Goal: Task Accomplishment & Management: Manage account settings

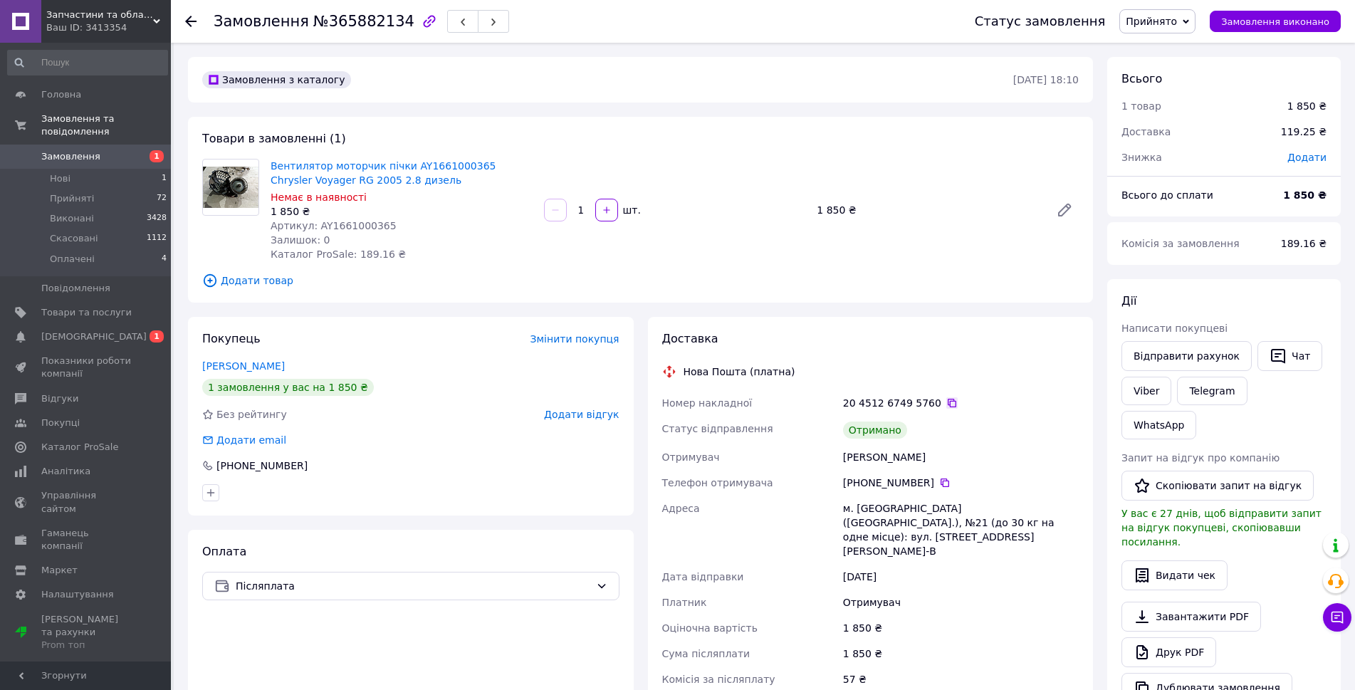
click at [948, 405] on icon at bounding box center [952, 403] width 9 height 9
drag, startPoint x: 380, startPoint y: 225, endPoint x: 314, endPoint y: 225, distance: 65.5
click at [314, 225] on div "Артикул: AY1661000365" at bounding box center [402, 226] width 262 height 14
copy span "AY1661000365"
drag, startPoint x: 397, startPoint y: 180, endPoint x: 271, endPoint y: 154, distance: 128.8
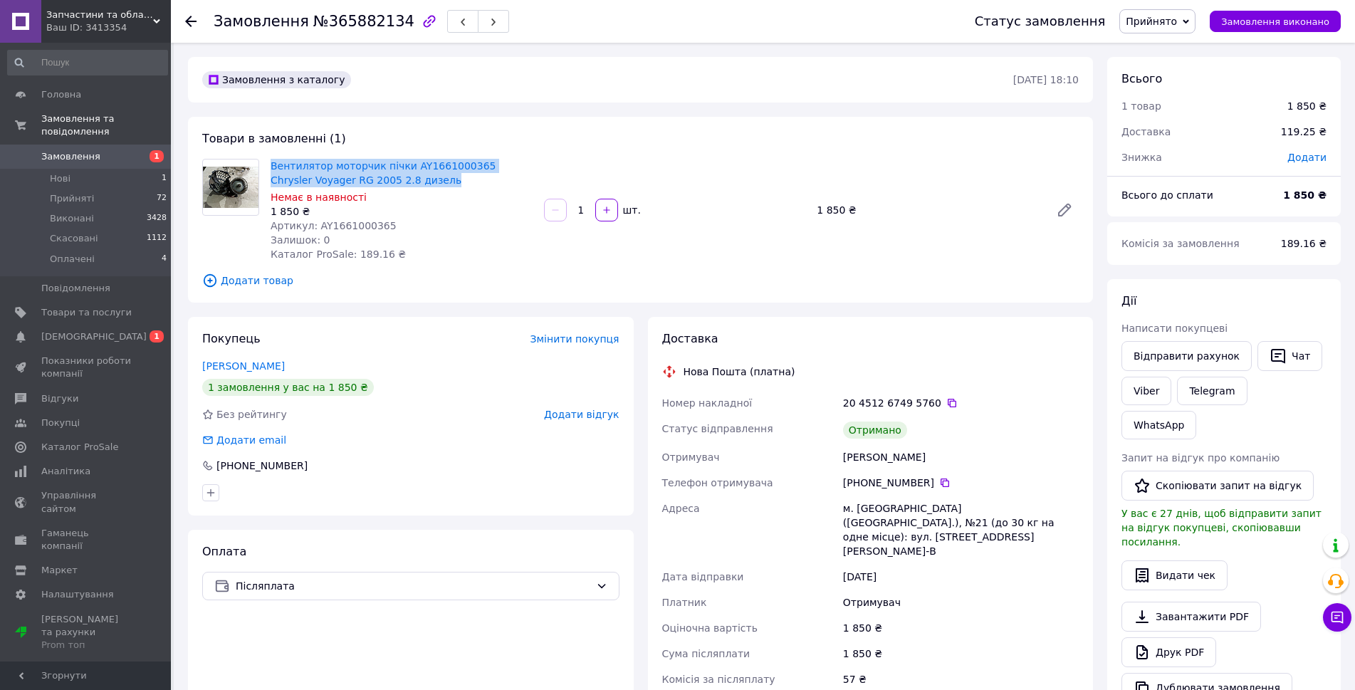
click at [271, 154] on div "Товари в замовленні (1) Вентилятор моторчик пічки AY1661000365 Chrysler Voyager…" at bounding box center [640, 210] width 905 height 186
copy link "Вентилятор моторчик пічки AY1661000365 Chrysler Voyager RG 2005 2.8 дизель"
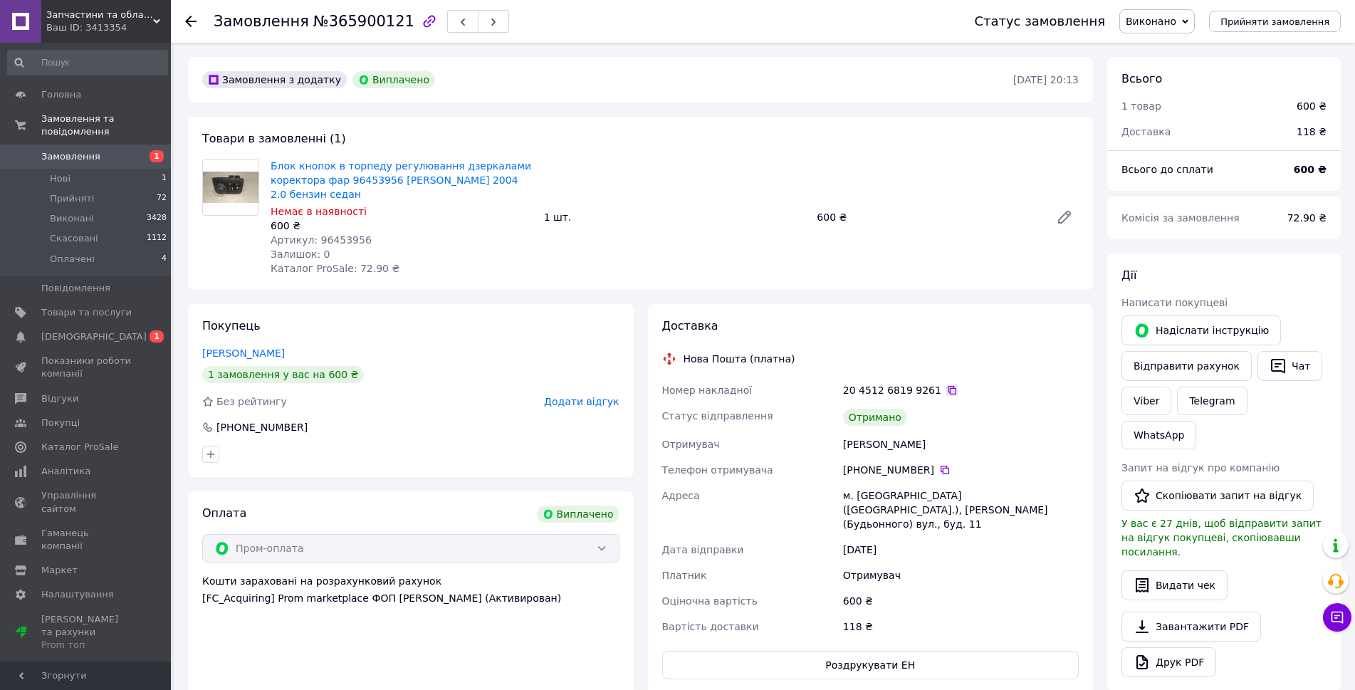
click at [948, 387] on icon at bounding box center [952, 390] width 9 height 9
drag, startPoint x: 341, startPoint y: 194, endPoint x: 272, endPoint y: 164, distance: 75.6
click at [272, 164] on span "Блок кнопок в торпеду регулювання дзеркалами коректора фар 96453956 Chevrolet E…" at bounding box center [402, 180] width 262 height 43
copy link "Блок кнопок в торпеду регулювання дзеркалами коректора фар 96453956 Chevrolet E…"
click at [125, 334] on link "Сповіщення 0 1" at bounding box center [87, 337] width 175 height 24
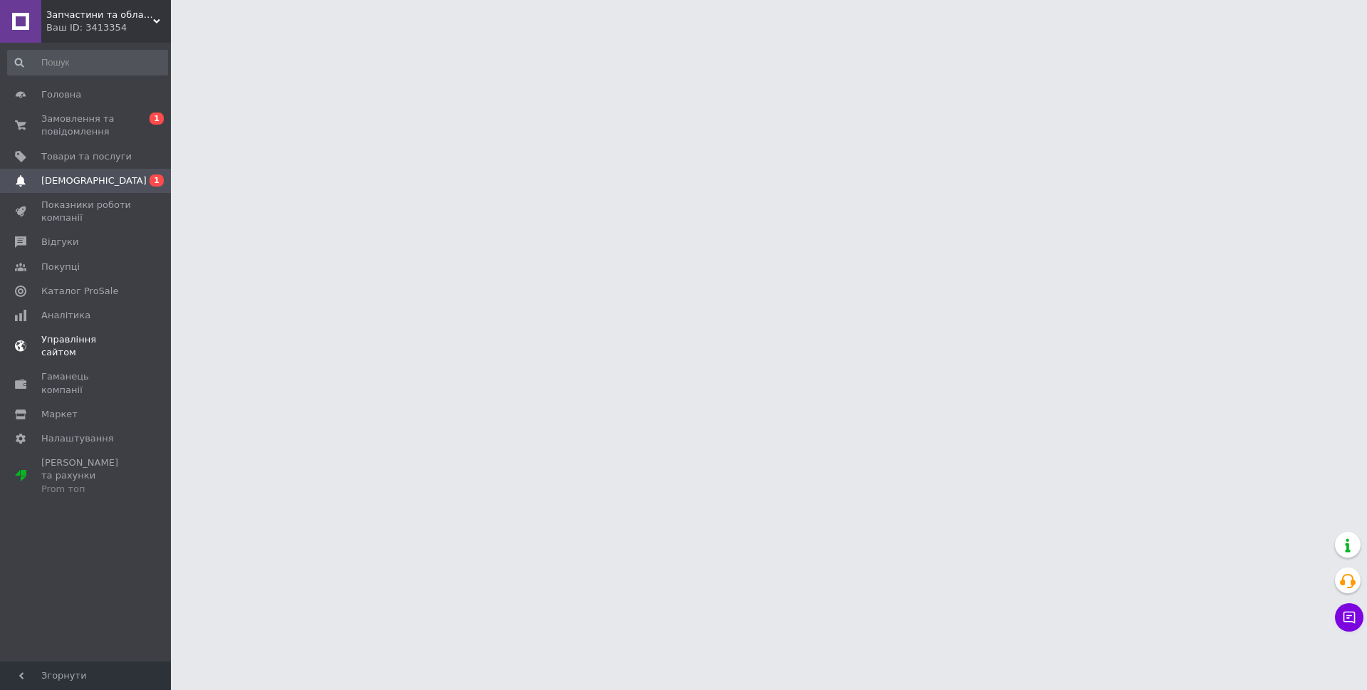
click at [122, 328] on link "Управління сайтом" at bounding box center [87, 346] width 175 height 37
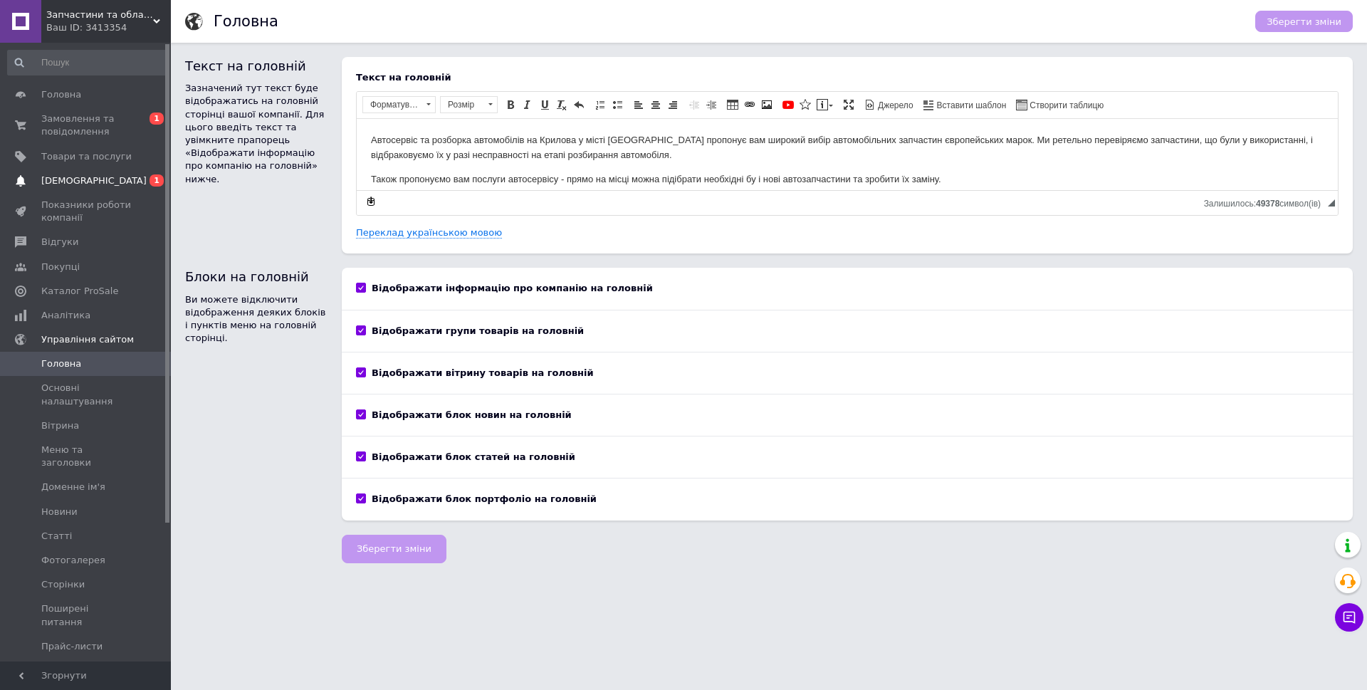
click at [126, 172] on link "Сповіщення 0 1" at bounding box center [87, 181] width 175 height 24
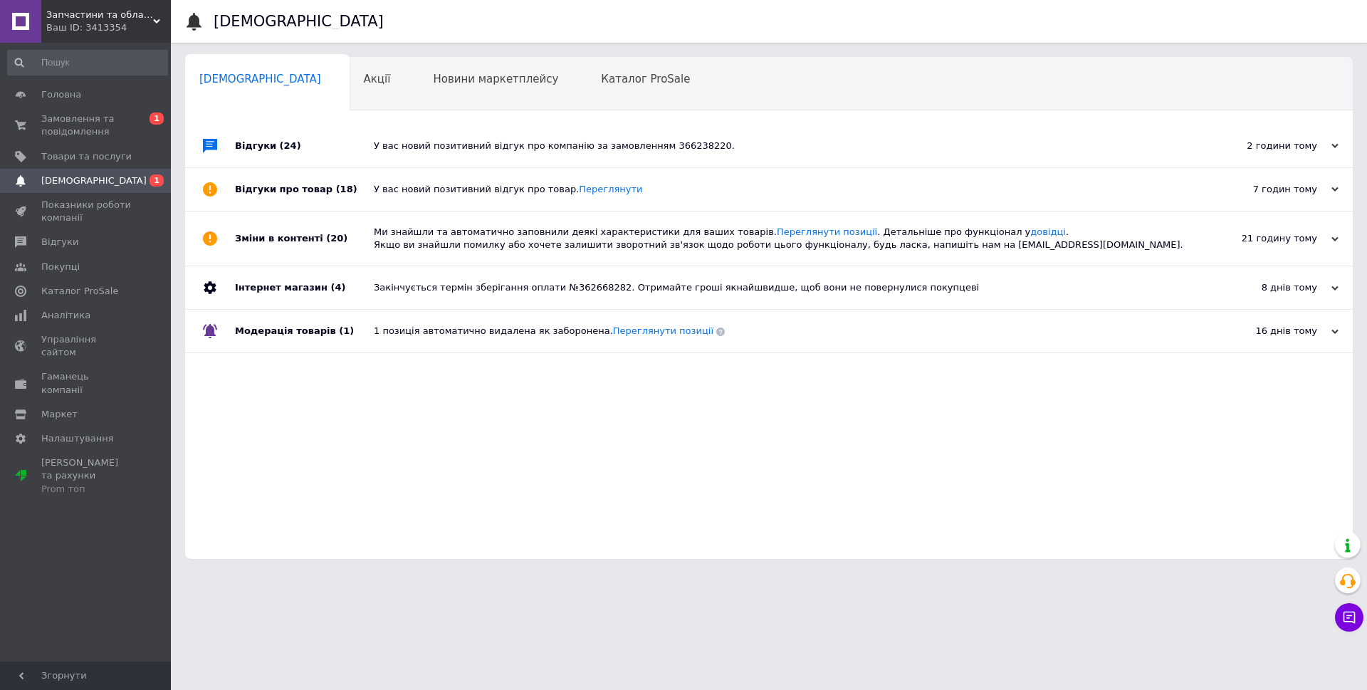
click at [793, 149] on div "У вас новий позитивний відгук про компанію за замовленням 366238220." at bounding box center [785, 146] width 823 height 13
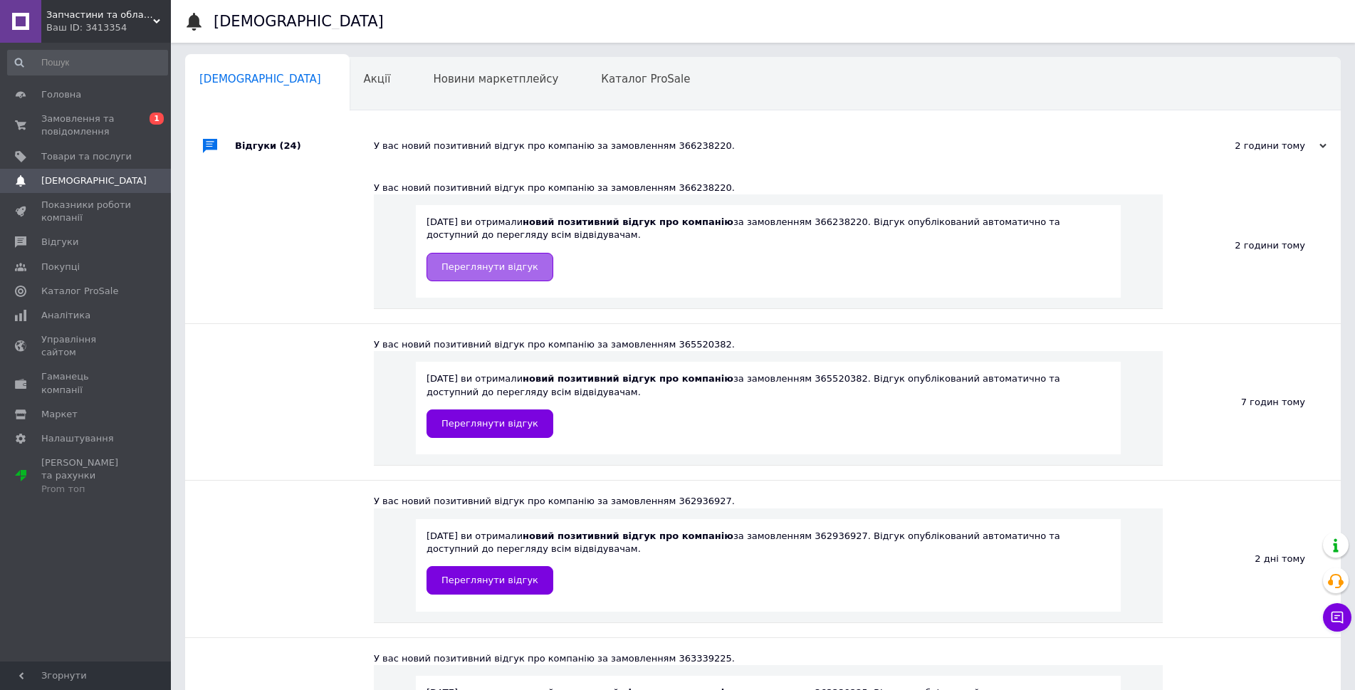
click at [471, 264] on span "Переглянути відгук" at bounding box center [490, 266] width 97 height 11
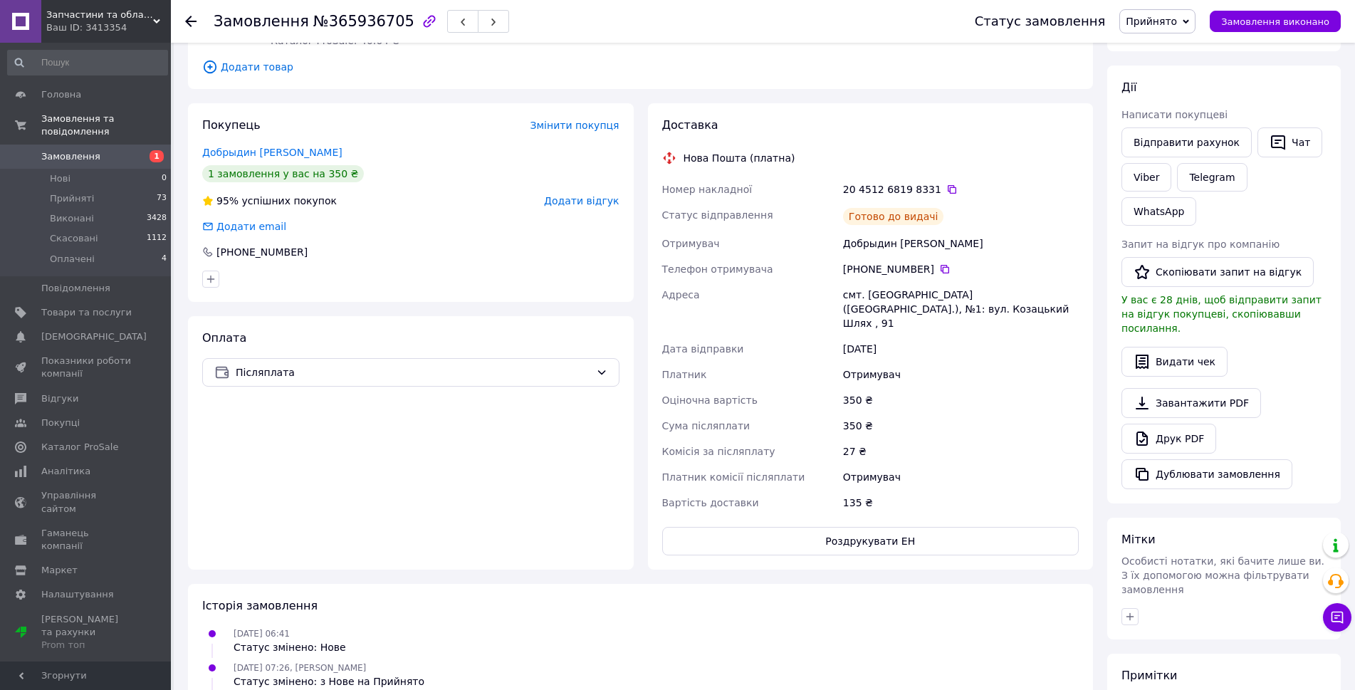
scroll to position [142, 0]
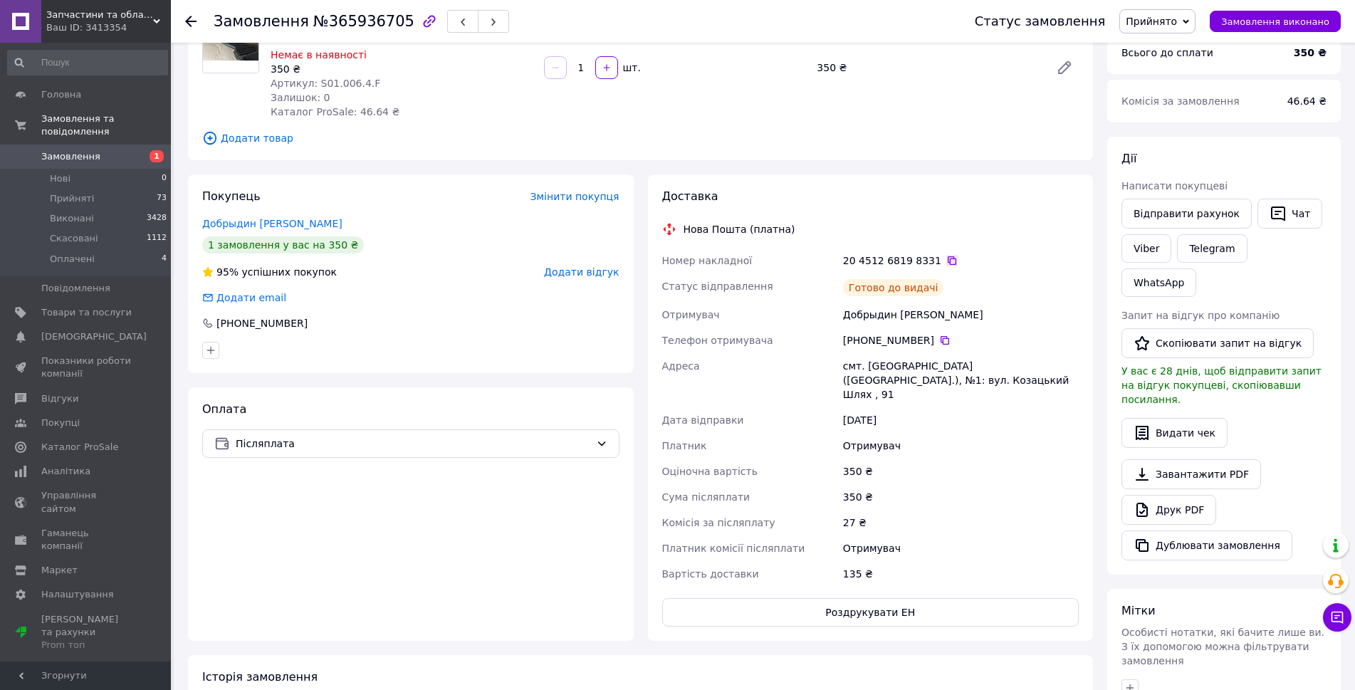
click at [948, 256] on icon at bounding box center [952, 260] width 9 height 9
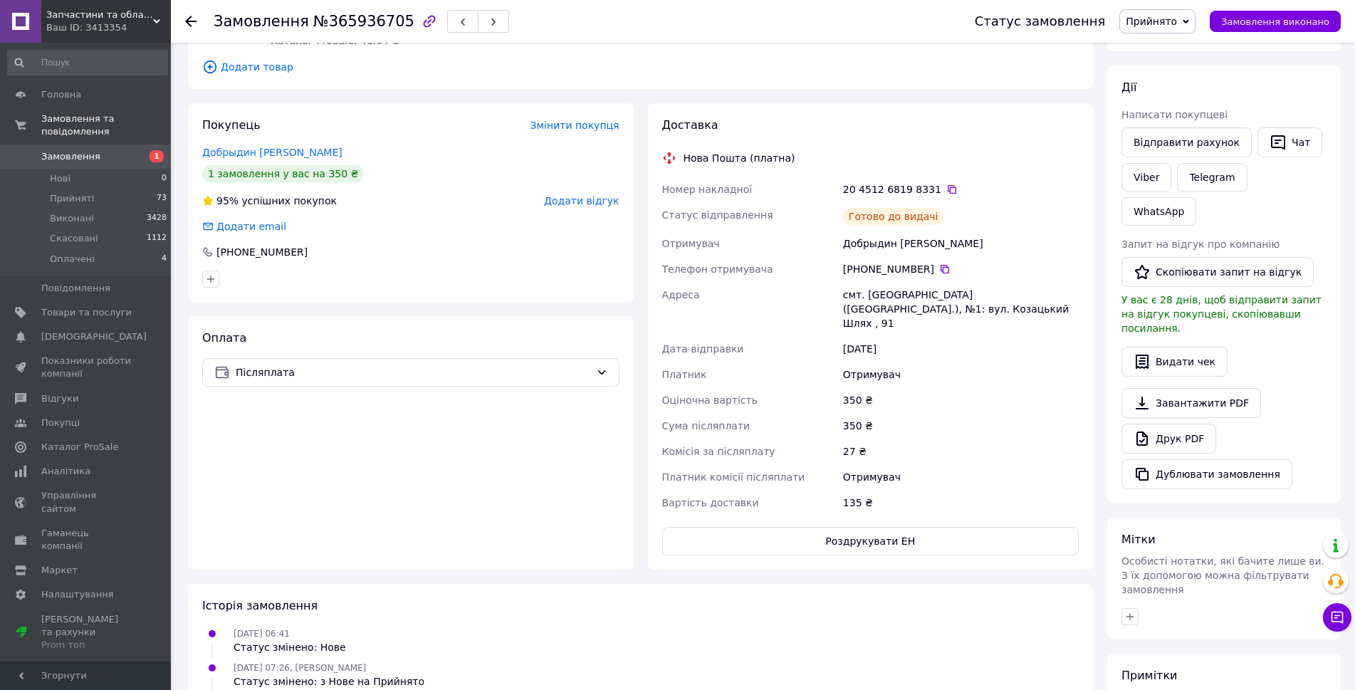
scroll to position [0, 0]
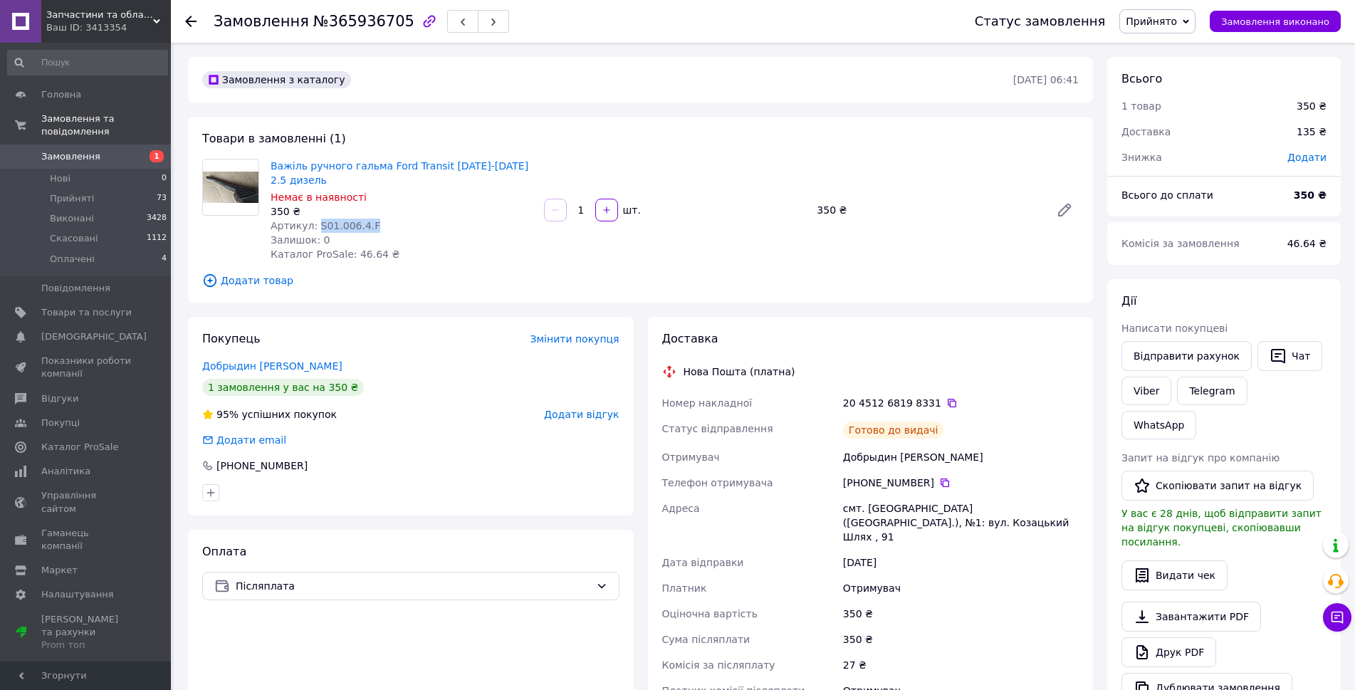
drag, startPoint x: 366, startPoint y: 212, endPoint x: 314, endPoint y: 207, distance: 52.2
click at [314, 219] on div "Артикул: S01.006.4.F" at bounding box center [402, 226] width 262 height 14
copy span "S01.006.4.F"
drag, startPoint x: 541, startPoint y: 166, endPoint x: 272, endPoint y: 158, distance: 268.6
click at [272, 158] on div "Важіль ручного гальма Ford Transit 1995-2000 2.5 дизель Немає в наявності 350 ₴…" at bounding box center [675, 210] width 820 height 108
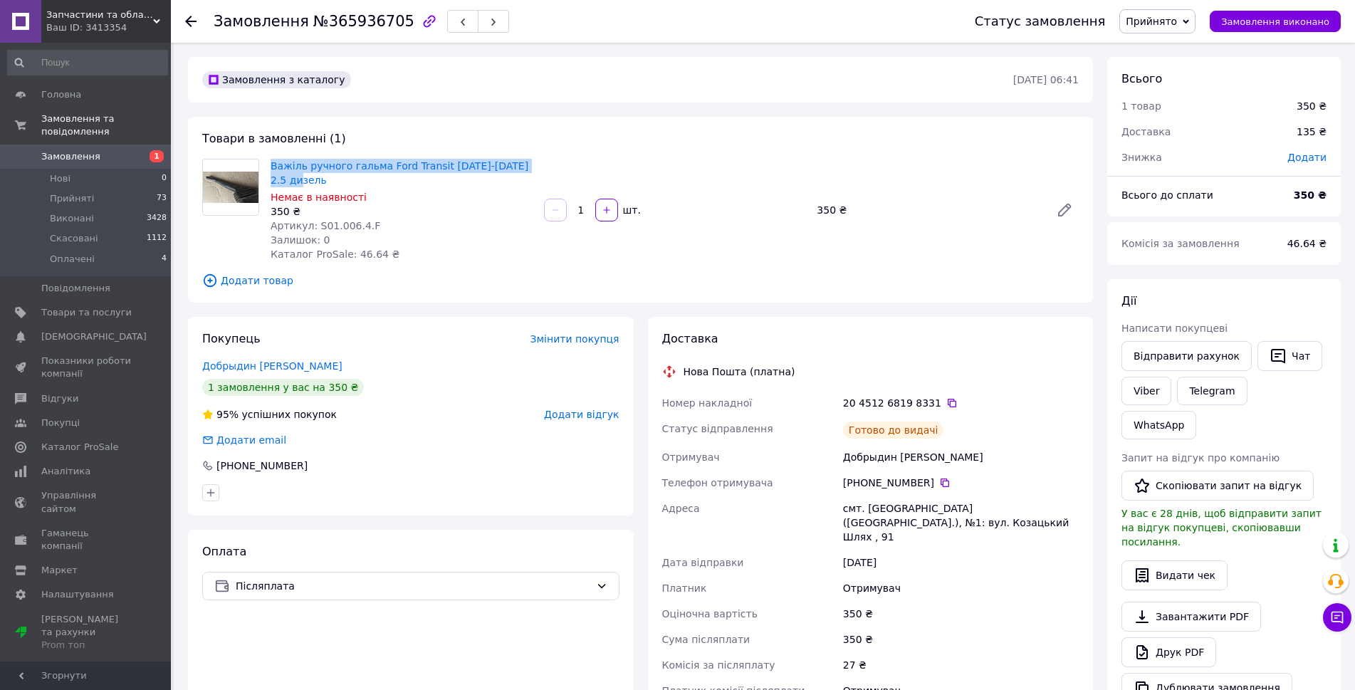
copy link "Важіль ручного гальма Ford Transit 1995-2000 2.5 дизель"
